Goal: Find contact information: Find contact information

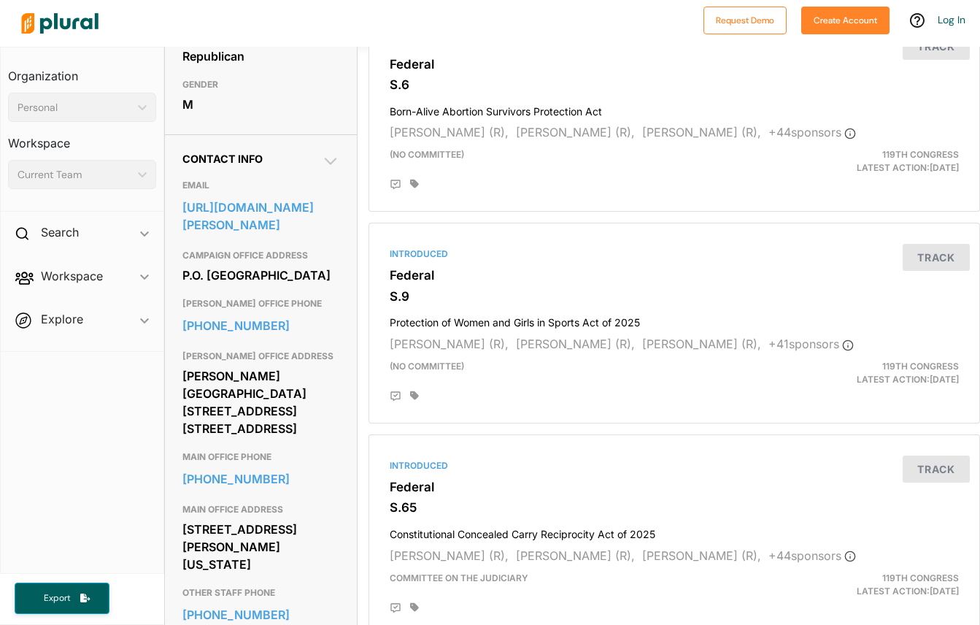
scroll to position [384, 0]
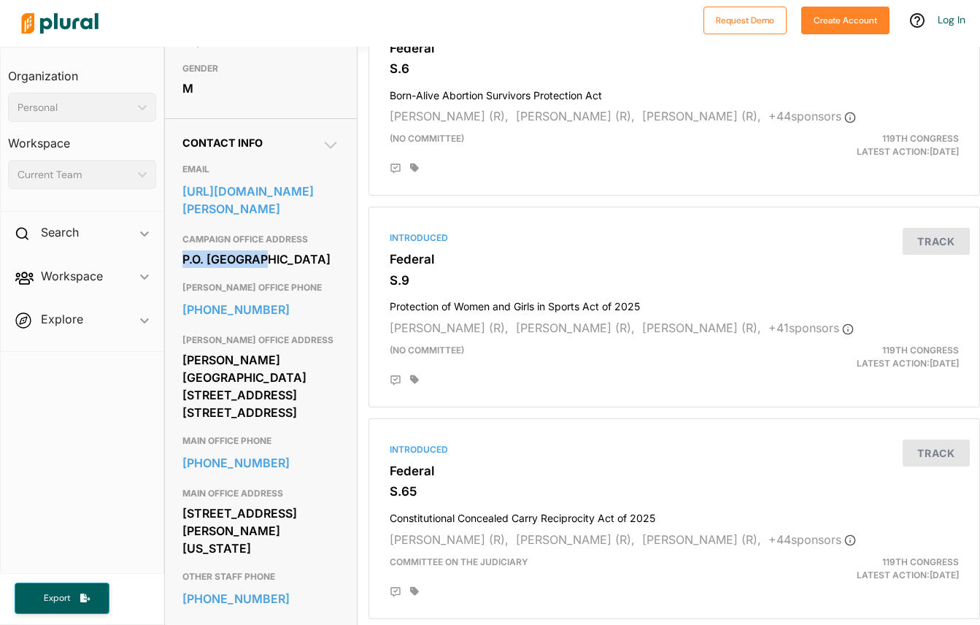
drag, startPoint x: 182, startPoint y: 284, endPoint x: 270, endPoint y: 284, distance: 87.6
click at [270, 270] on div "P.O. [GEOGRAPHIC_DATA]" at bounding box center [260, 259] width 156 height 22
copy div "P.O. Box 7209"
click at [203, 270] on div "P.O. [GEOGRAPHIC_DATA]" at bounding box center [260, 259] width 156 height 22
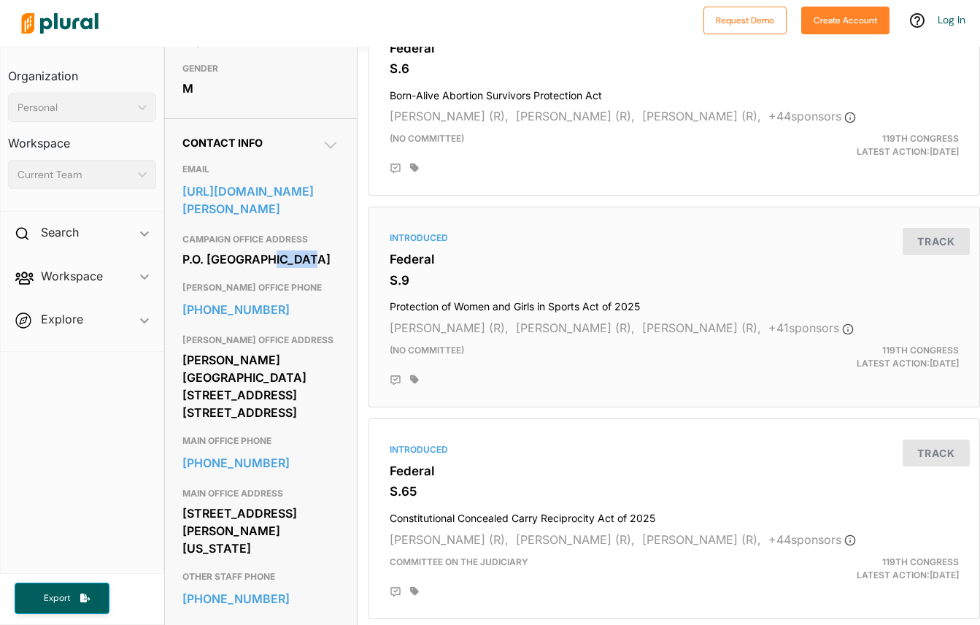
copy div "[PERSON_NAME]"
